Goal: Navigation & Orientation: Find specific page/section

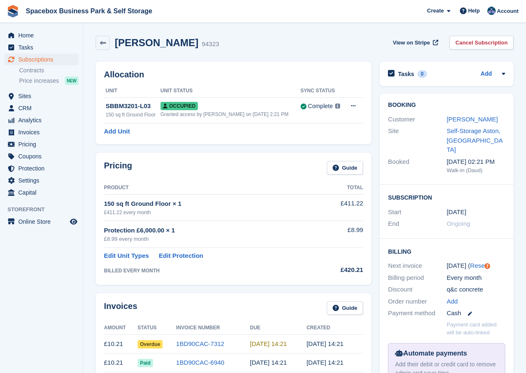
scroll to position [42, 0]
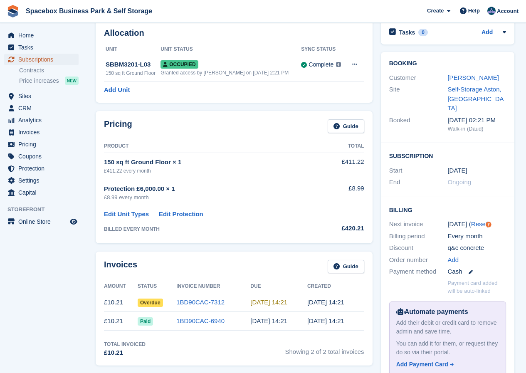
click at [37, 59] on span "Subscriptions" at bounding box center [43, 60] width 50 height 12
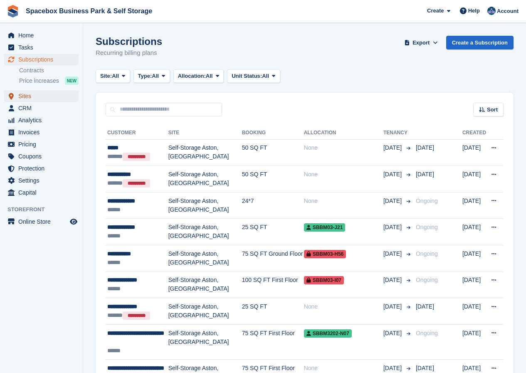
click at [30, 97] on span "Sites" at bounding box center [43, 96] width 50 height 12
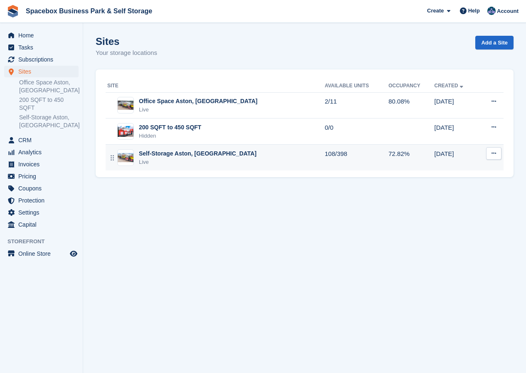
click at [156, 158] on div "Live" at bounding box center [198, 162] width 118 height 8
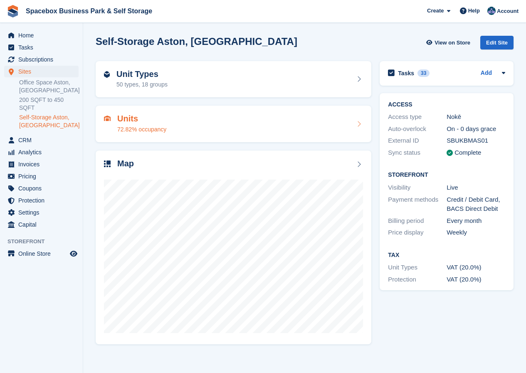
click at [139, 123] on h2 "Units" at bounding box center [141, 119] width 49 height 10
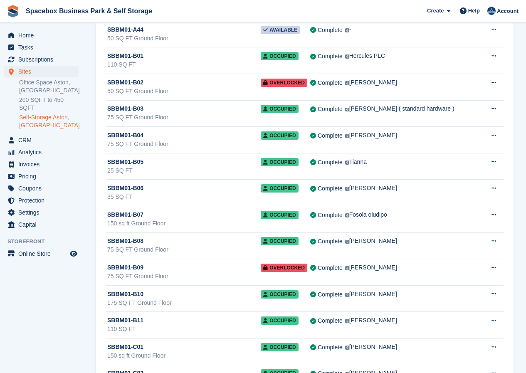
scroll to position [1456, 0]
